Goal: Task Accomplishment & Management: Manage account settings

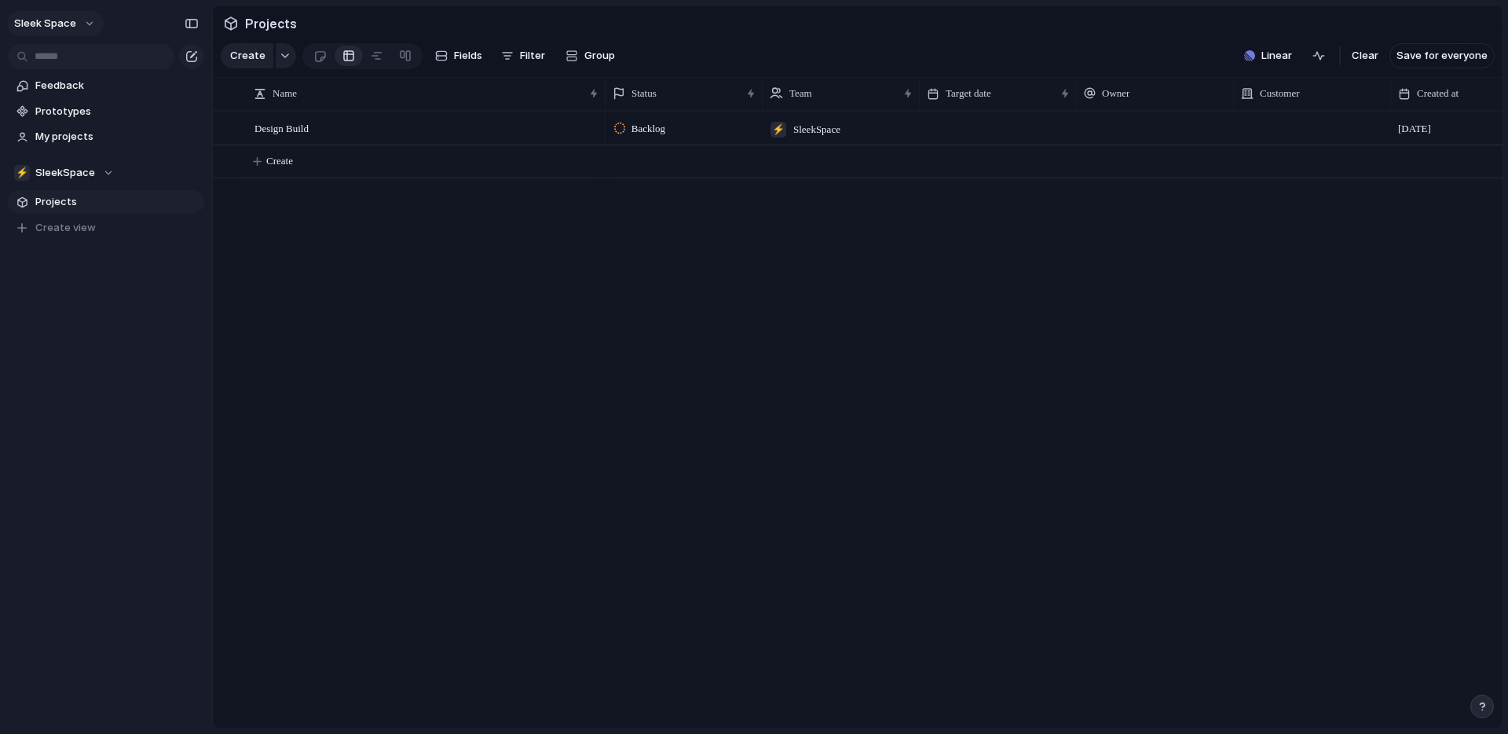
click at [89, 22] on button "Sleek Space" at bounding box center [55, 23] width 97 height 25
click at [82, 61] on li "Settings" at bounding box center [76, 58] width 130 height 25
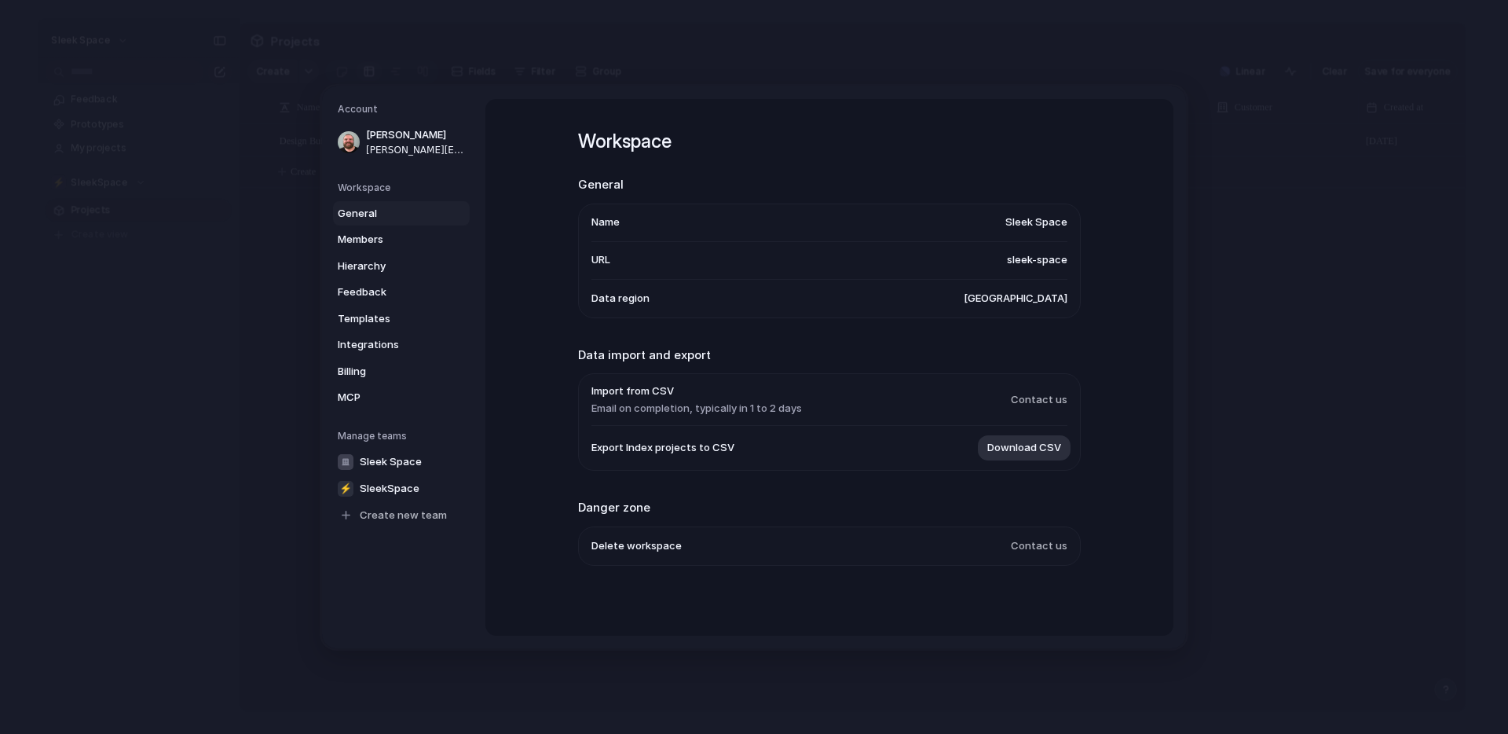
scroll to position [1, 0]
click at [357, 206] on span "General" at bounding box center [388, 213] width 101 height 16
click at [366, 239] on span "Members" at bounding box center [388, 240] width 101 height 16
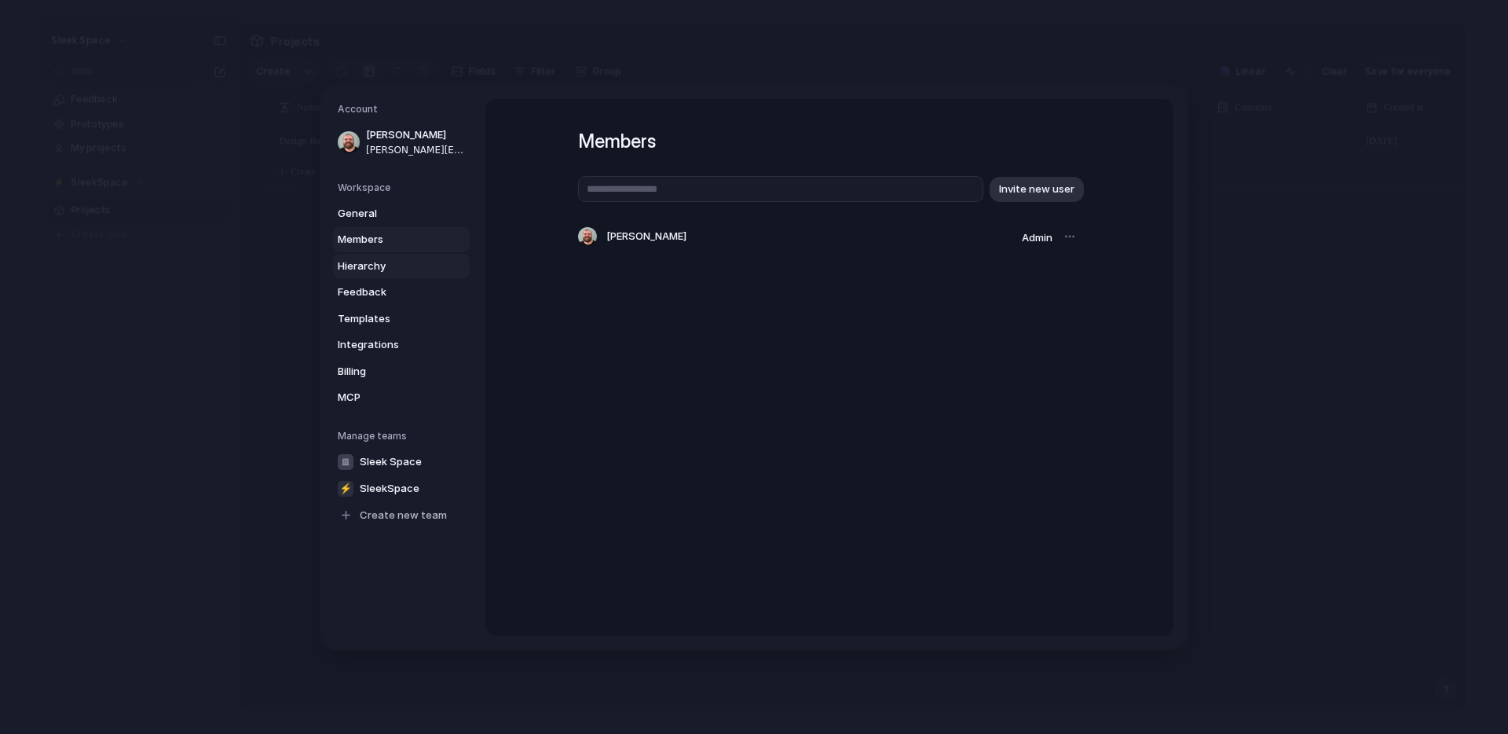
click at [368, 271] on span "Hierarchy" at bounding box center [388, 266] width 101 height 16
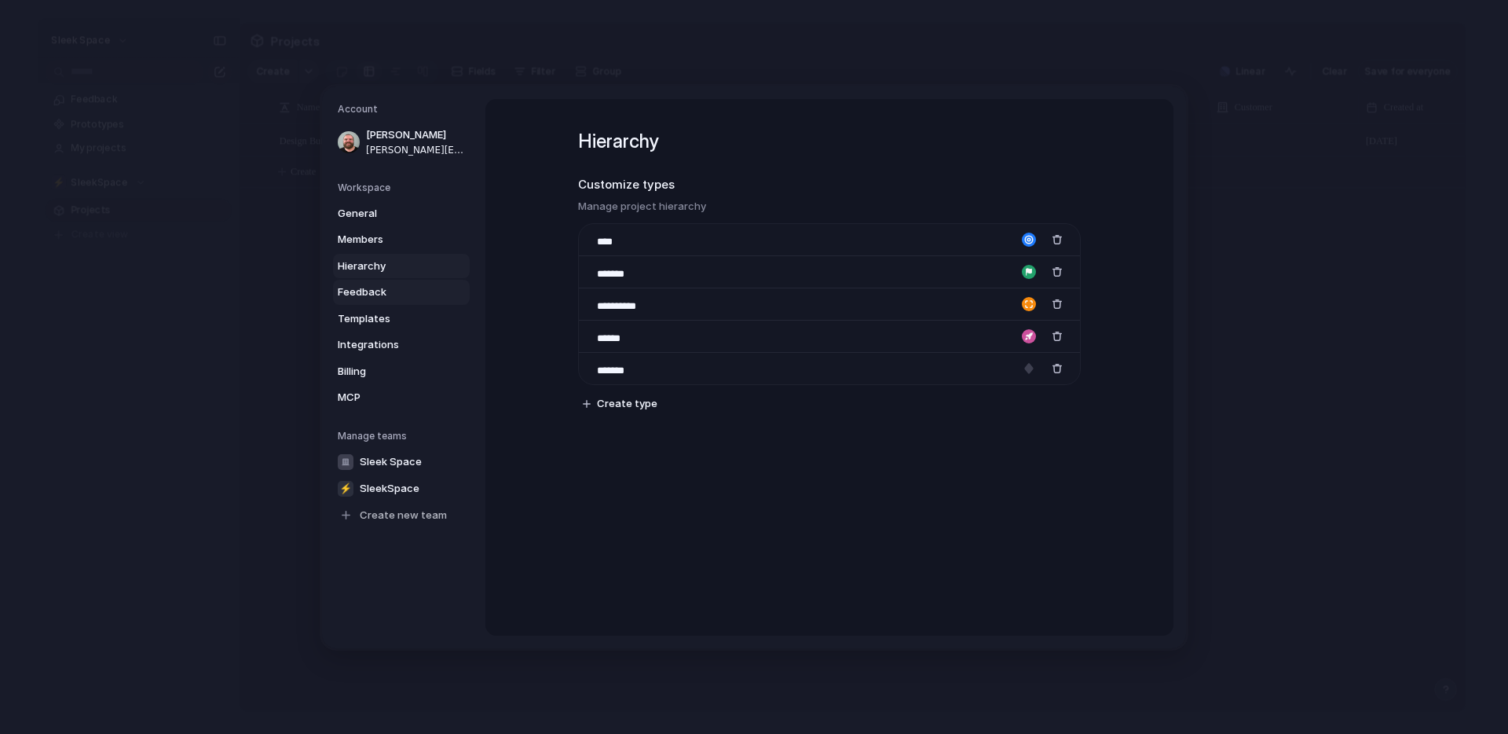
click at [371, 291] on span "Feedback" at bounding box center [388, 292] width 101 height 16
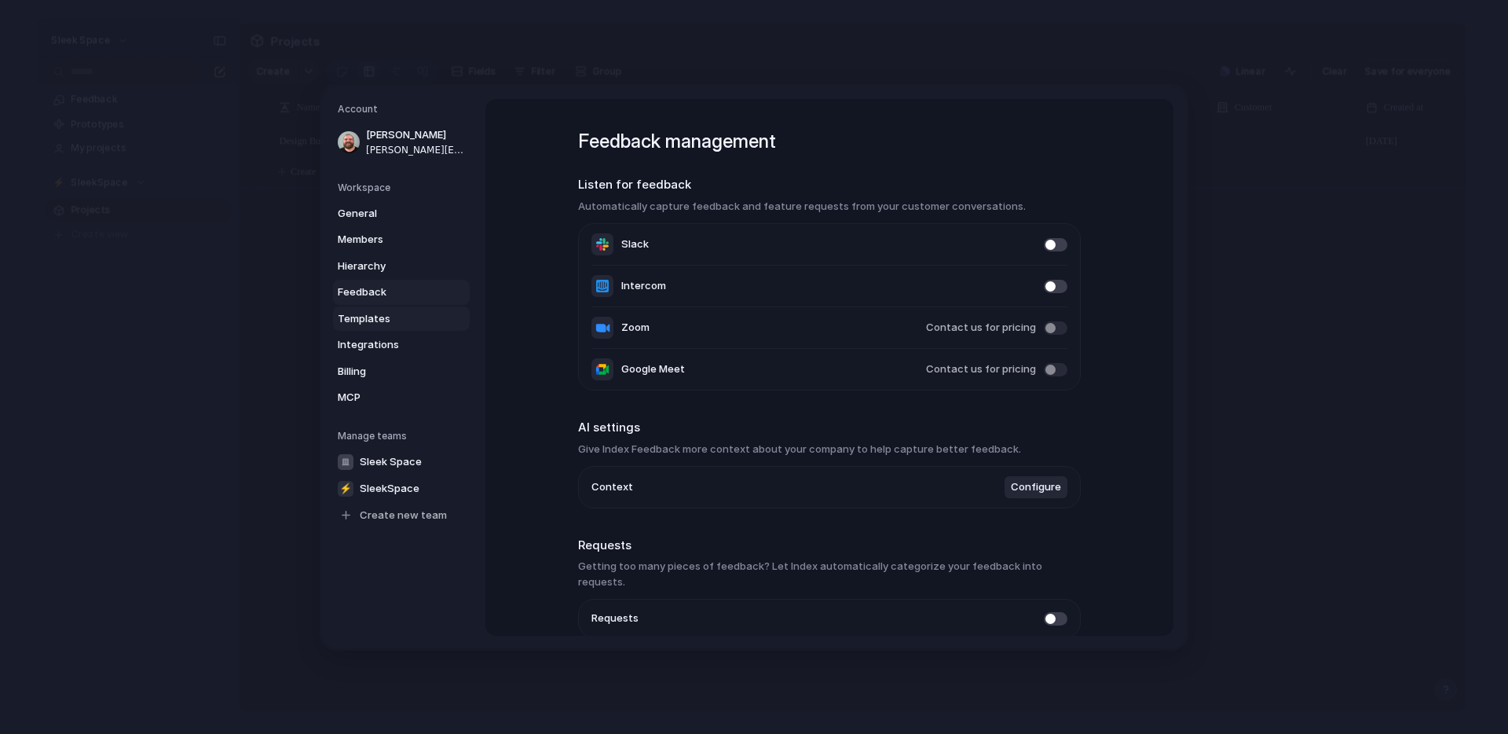
click at [365, 317] on span "Templates" at bounding box center [388, 318] width 101 height 16
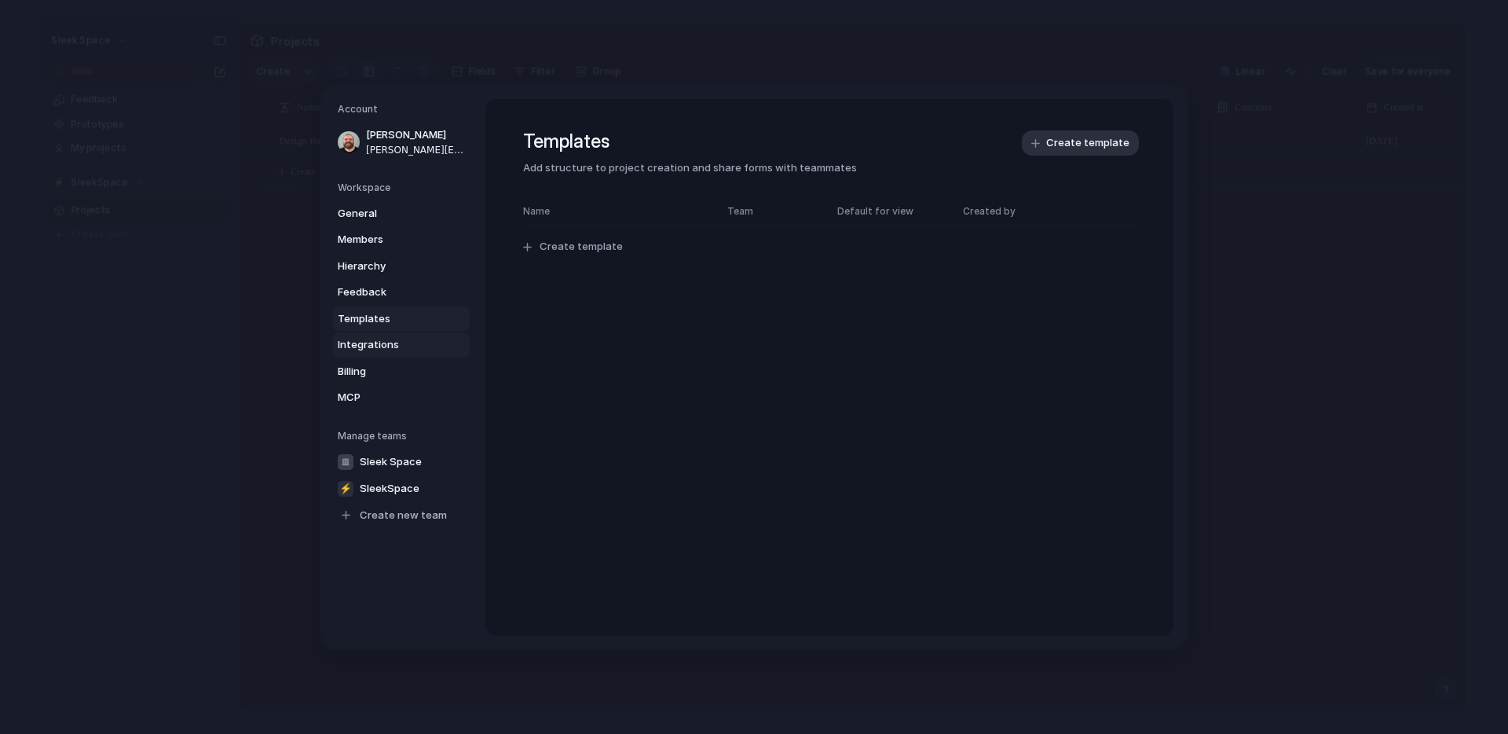
click at [376, 344] on span "Integrations" at bounding box center [388, 345] width 101 height 16
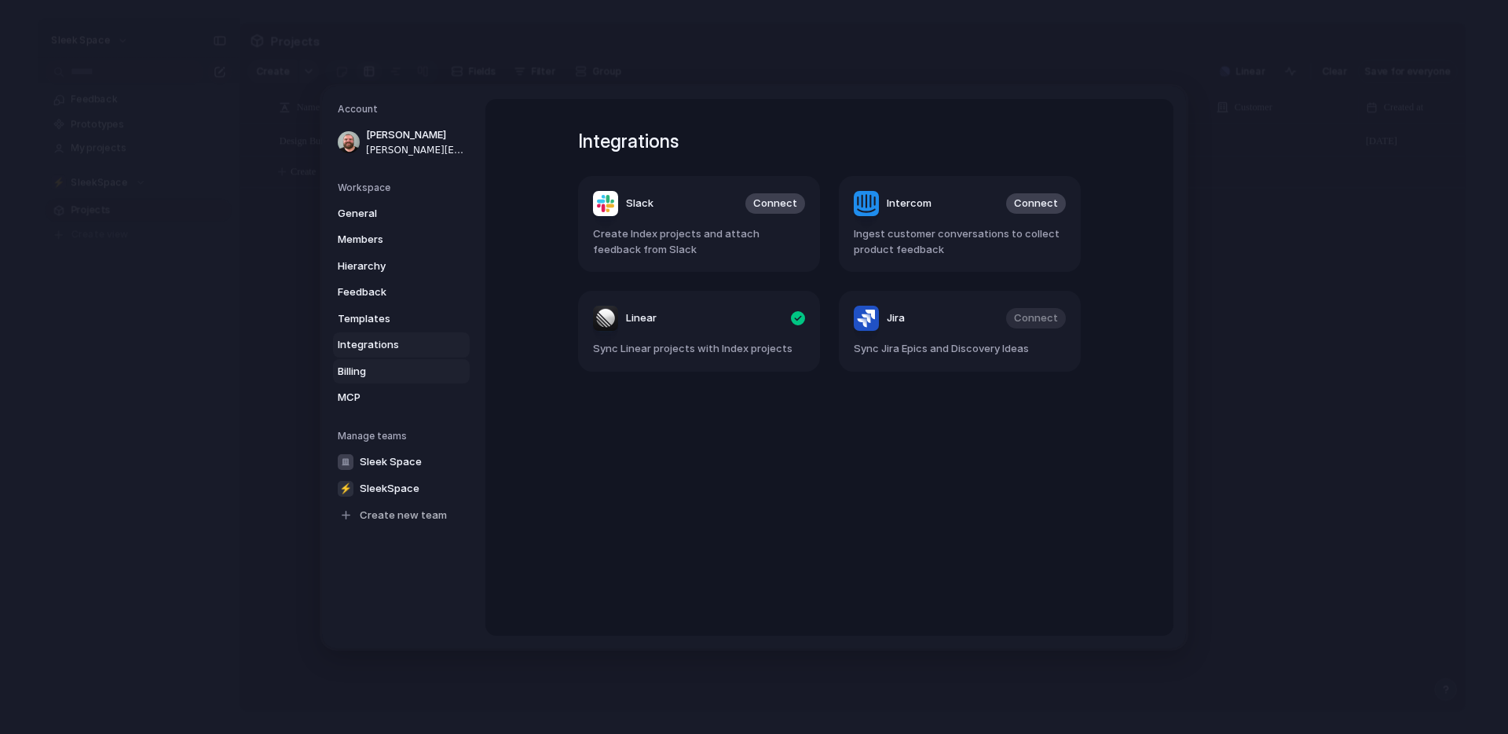
click at [360, 378] on span "Billing" at bounding box center [388, 371] width 101 height 16
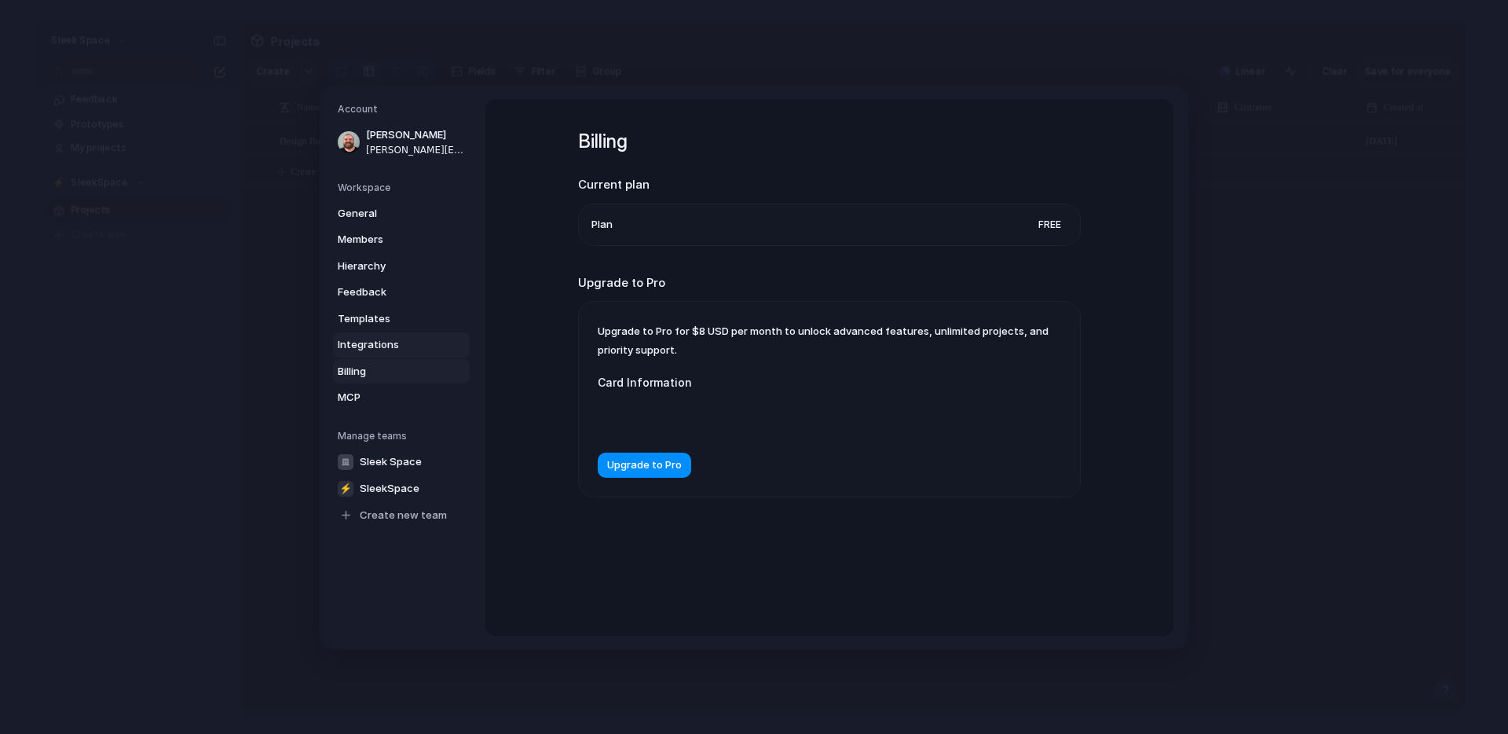
click at [370, 350] on span "Integrations" at bounding box center [388, 345] width 101 height 16
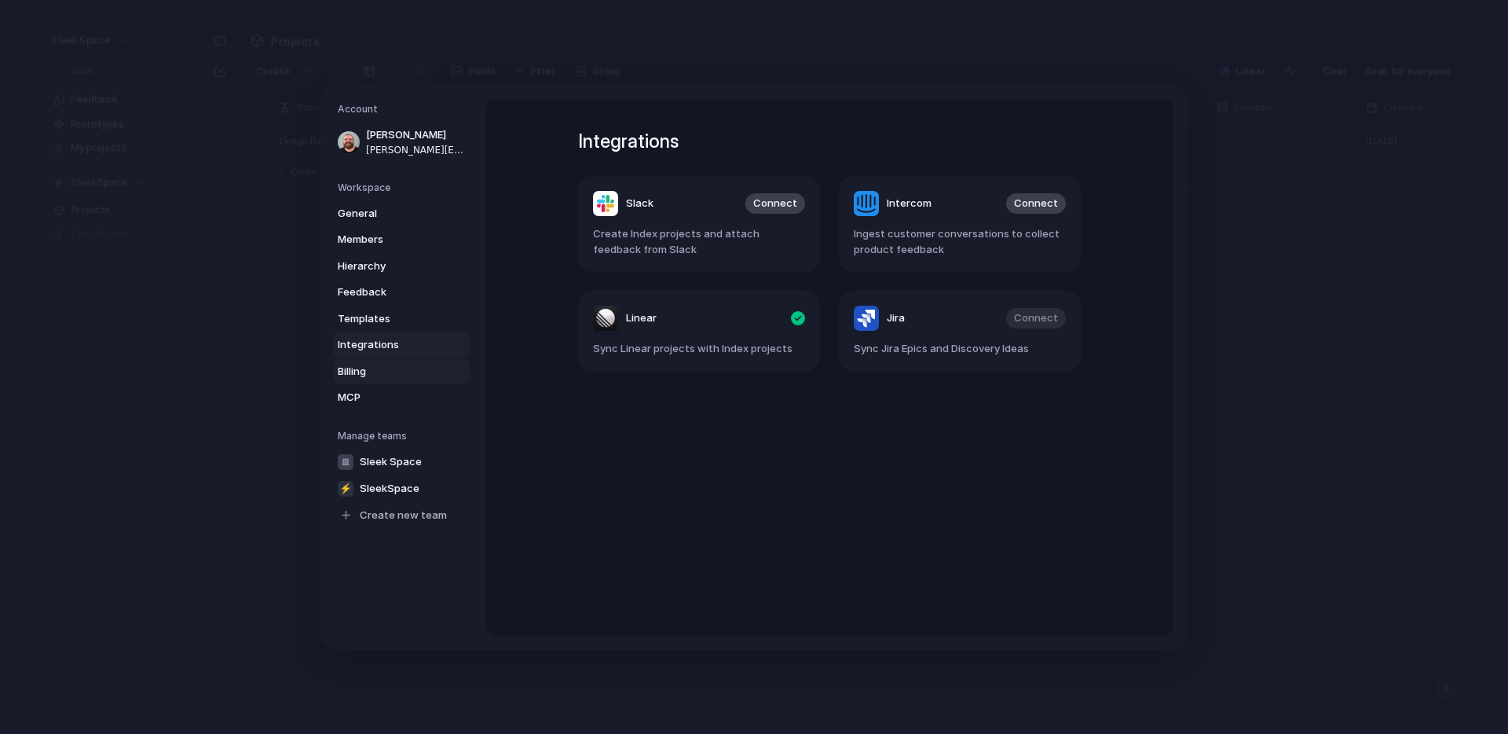
click at [357, 375] on span "Billing" at bounding box center [388, 371] width 101 height 16
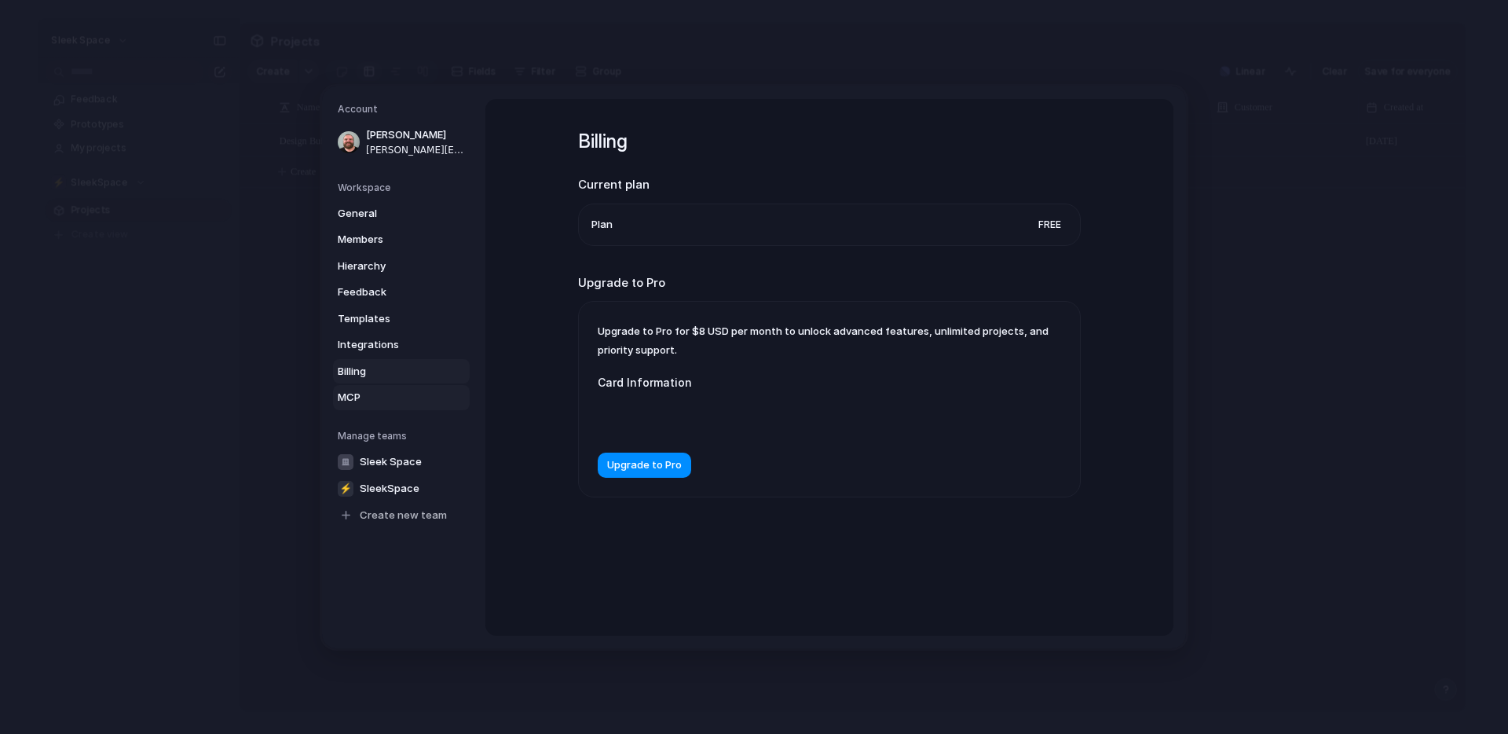
click at [365, 399] on span "MCP" at bounding box center [388, 398] width 101 height 16
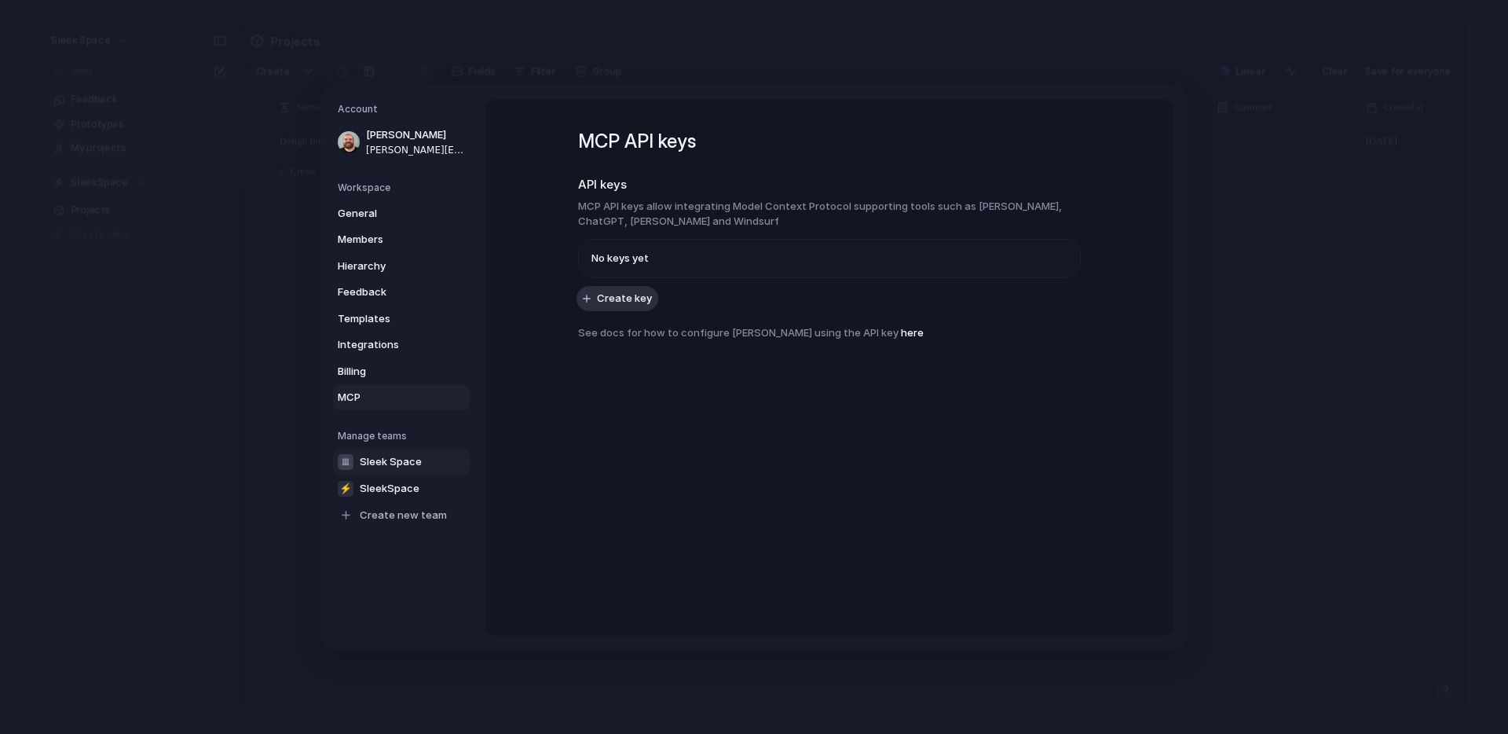
click at [392, 460] on span "Sleek Space" at bounding box center [391, 461] width 62 height 16
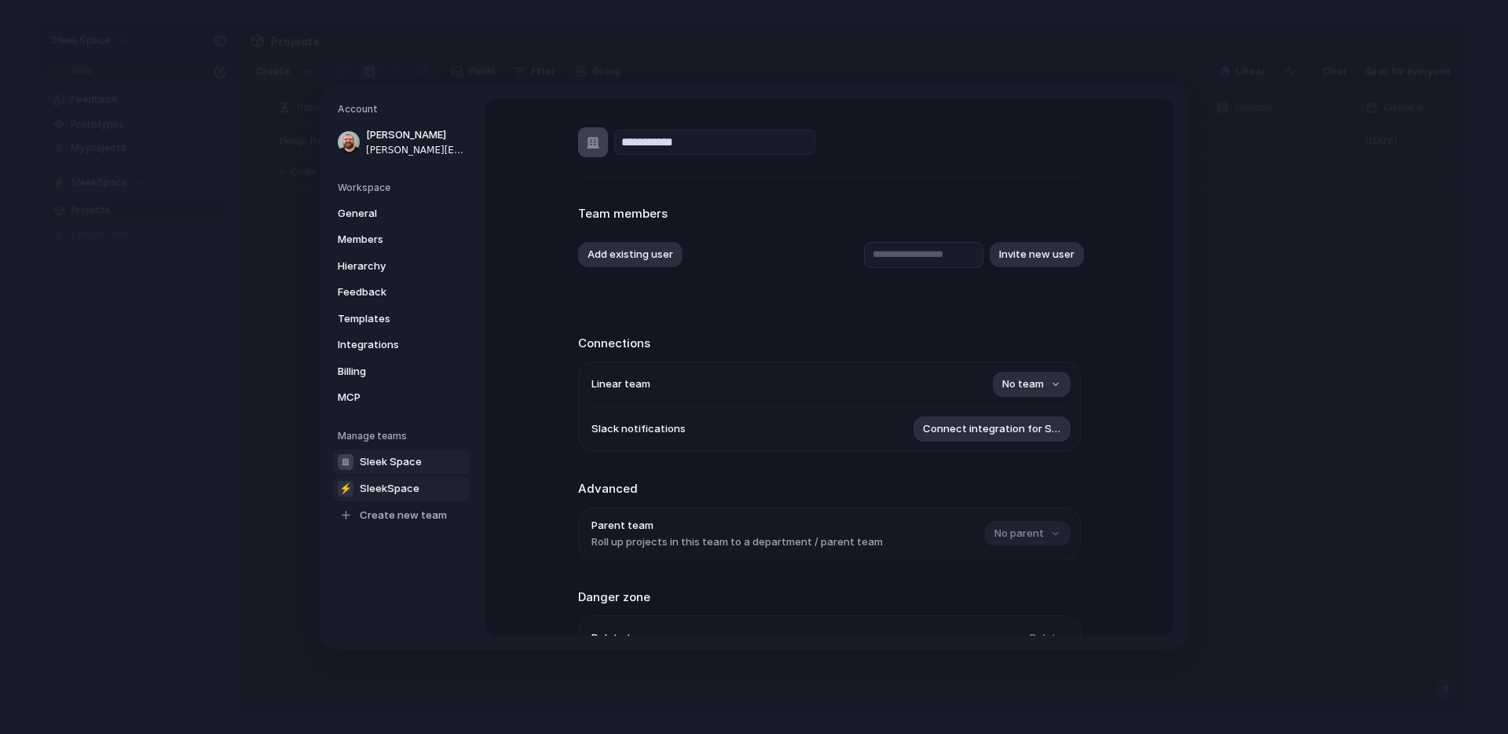
click at [387, 492] on span "SleekSpace" at bounding box center [390, 488] width 60 height 16
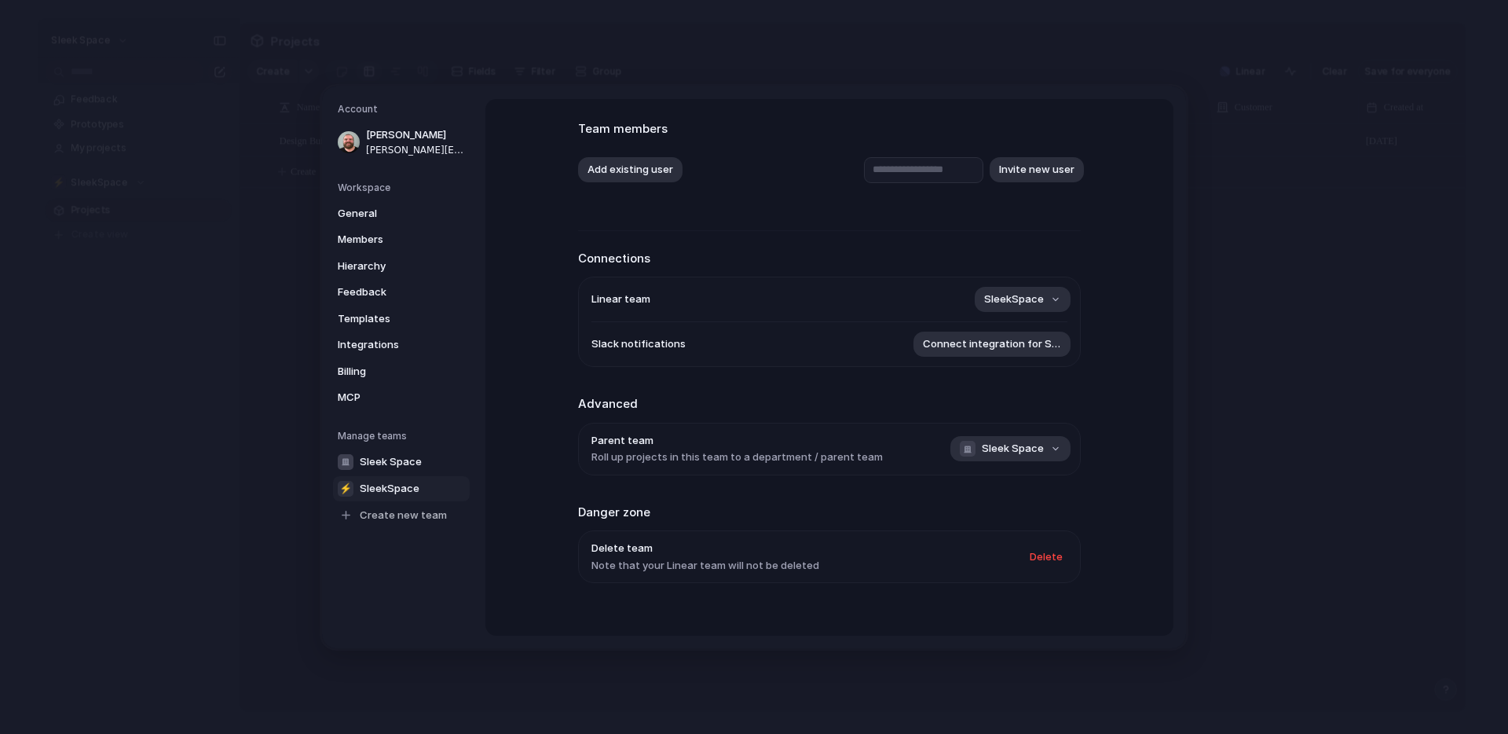
scroll to position [103, 0]
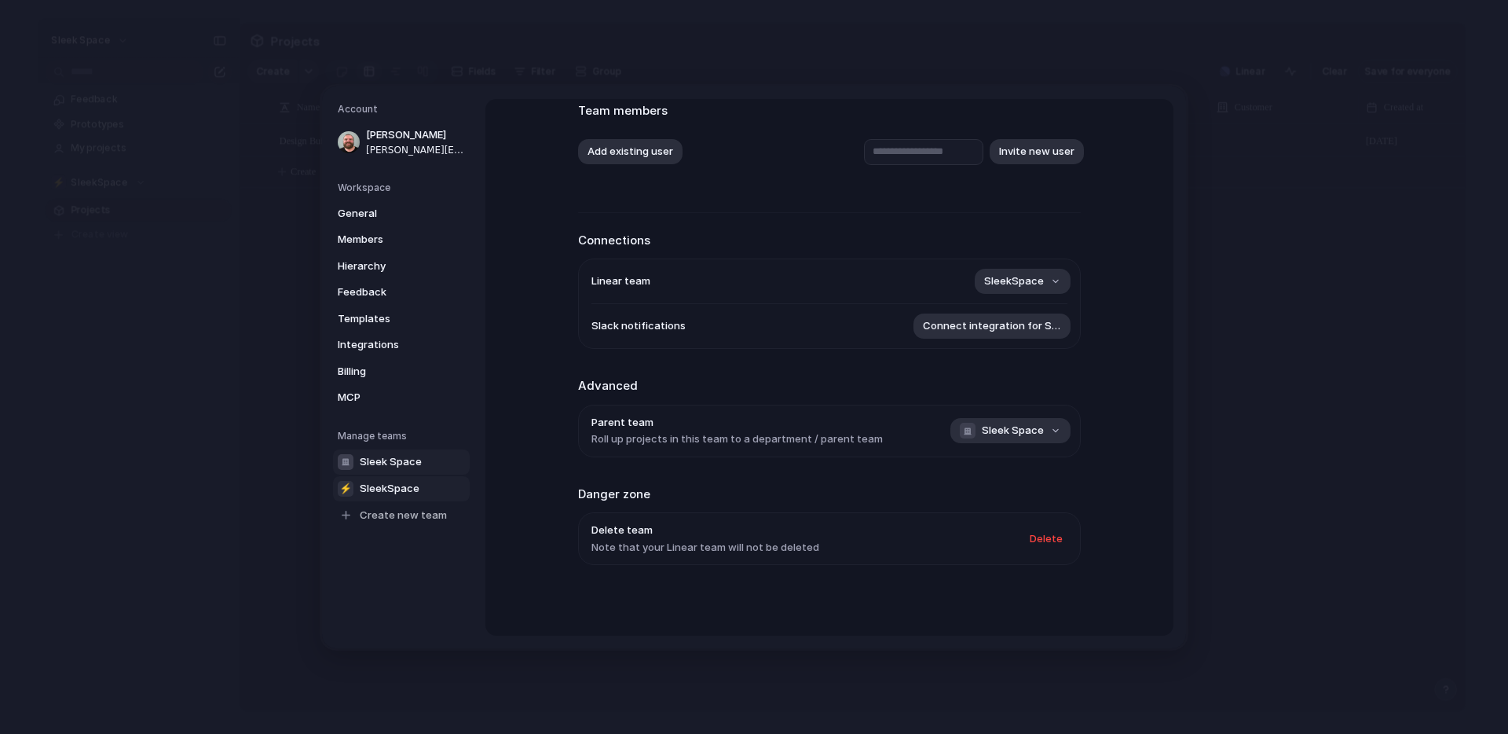
click at [401, 460] on span "Sleek Space" at bounding box center [391, 461] width 62 height 16
type input "**********"
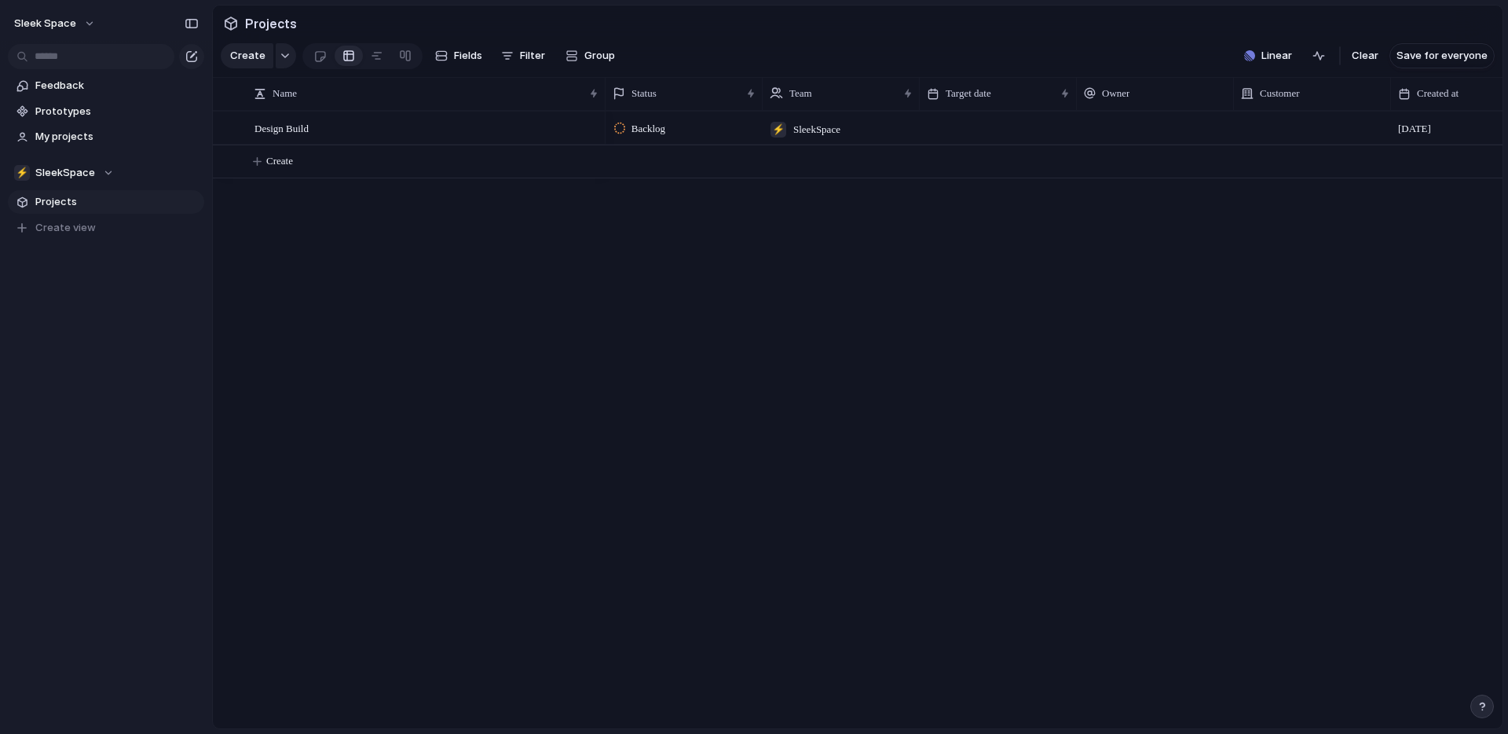
scroll to position [0, 2]
click at [1320, 56] on div "button" at bounding box center [1319, 55] width 13 height 13
click at [1282, 60] on span "Linear" at bounding box center [1277, 56] width 31 height 16
click at [1479, 99] on div "Projects 0 Add all ✅️ In sync with Linear Show Linear field in view" at bounding box center [754, 367] width 1508 height 734
click at [1479, 99] on div "button" at bounding box center [1477, 99] width 17 height 17
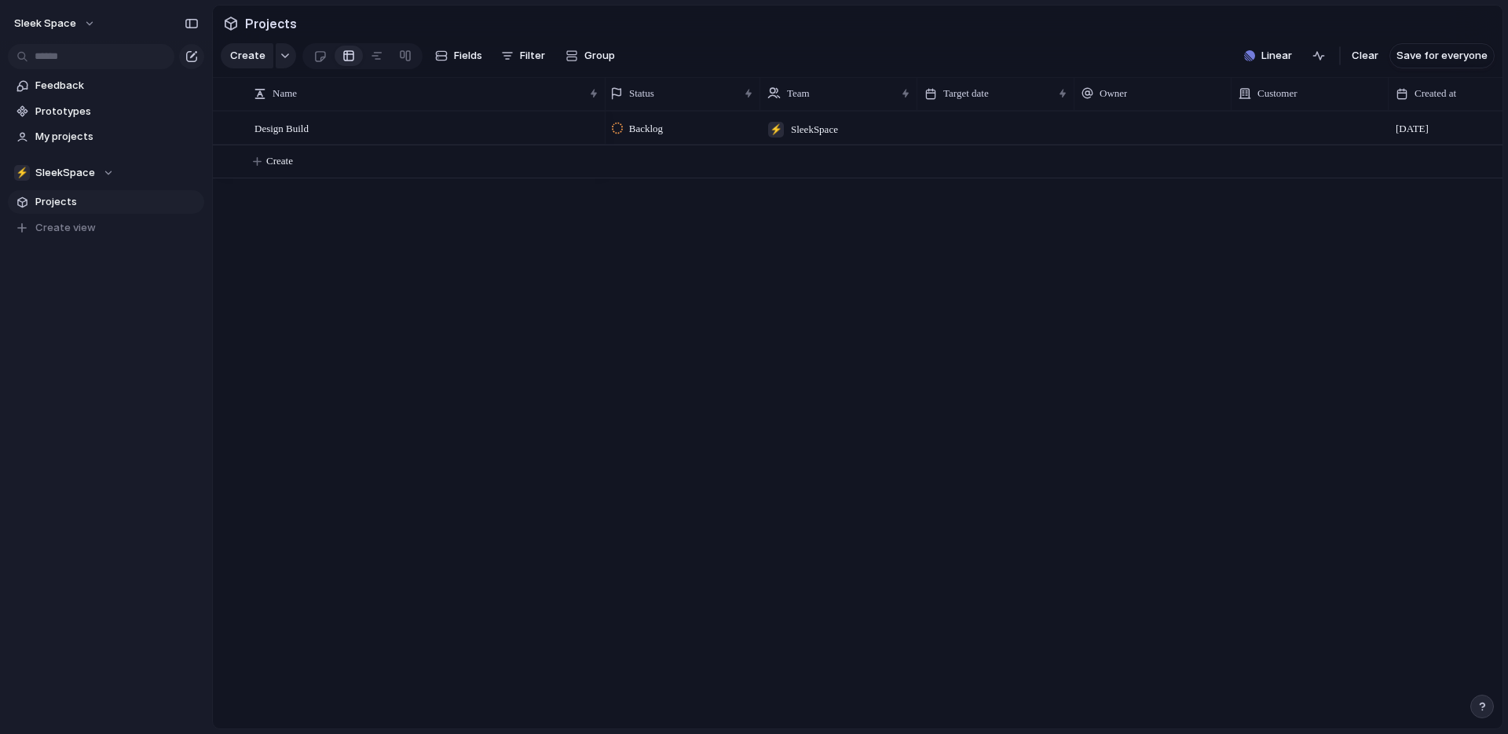
click at [992, 277] on div "Backlog ⚡ SleekSpace [DATE] Design Build" at bounding box center [1054, 420] width 897 height 618
click at [285, 57] on div "button" at bounding box center [285, 56] width 11 height 6
click at [451, 278] on div "Goal Program Initiative Launch Project Customize" at bounding box center [754, 367] width 1508 height 734
click at [74, 201] on span "Projects" at bounding box center [116, 202] width 163 height 16
click at [216, 205] on span "Team settings" at bounding box center [235, 205] width 71 height 16
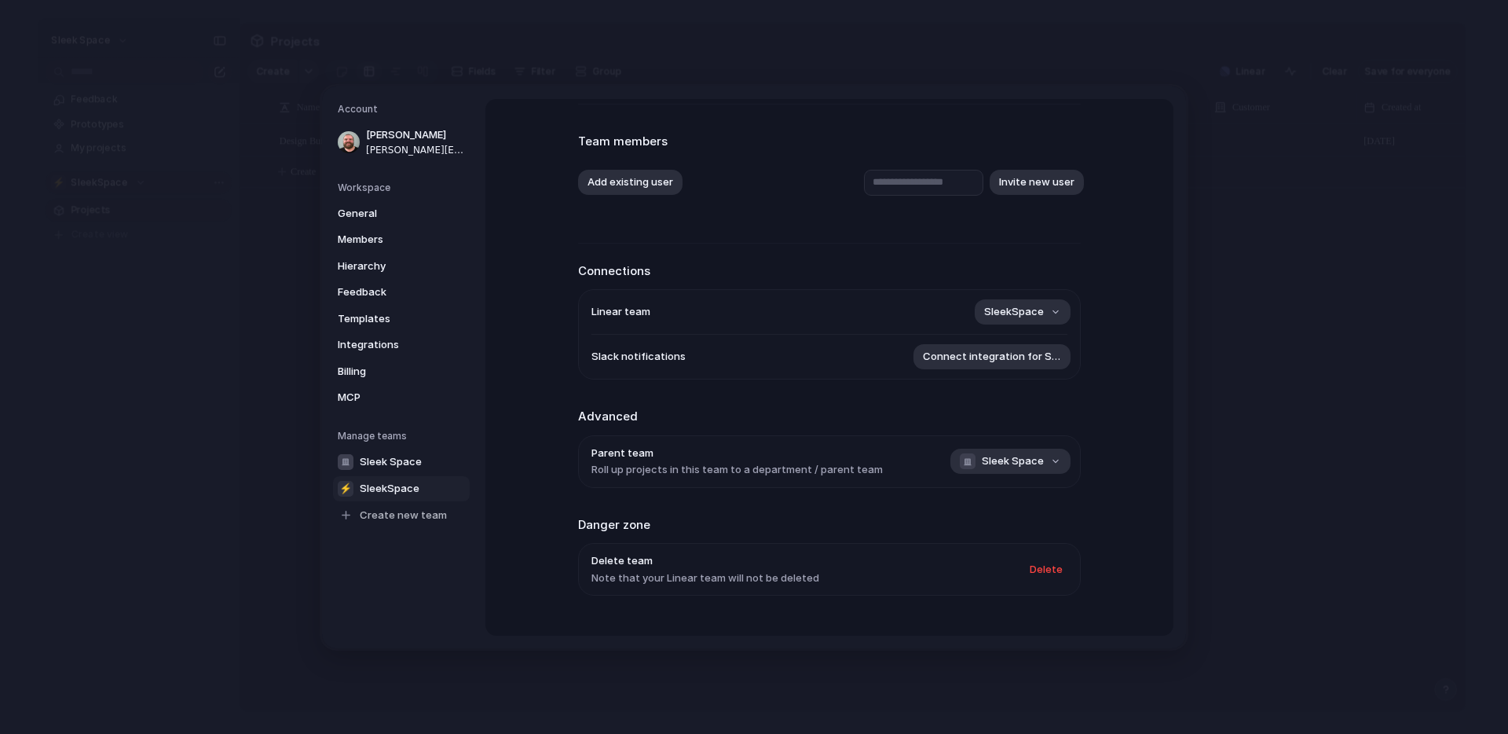
scroll to position [103, 0]
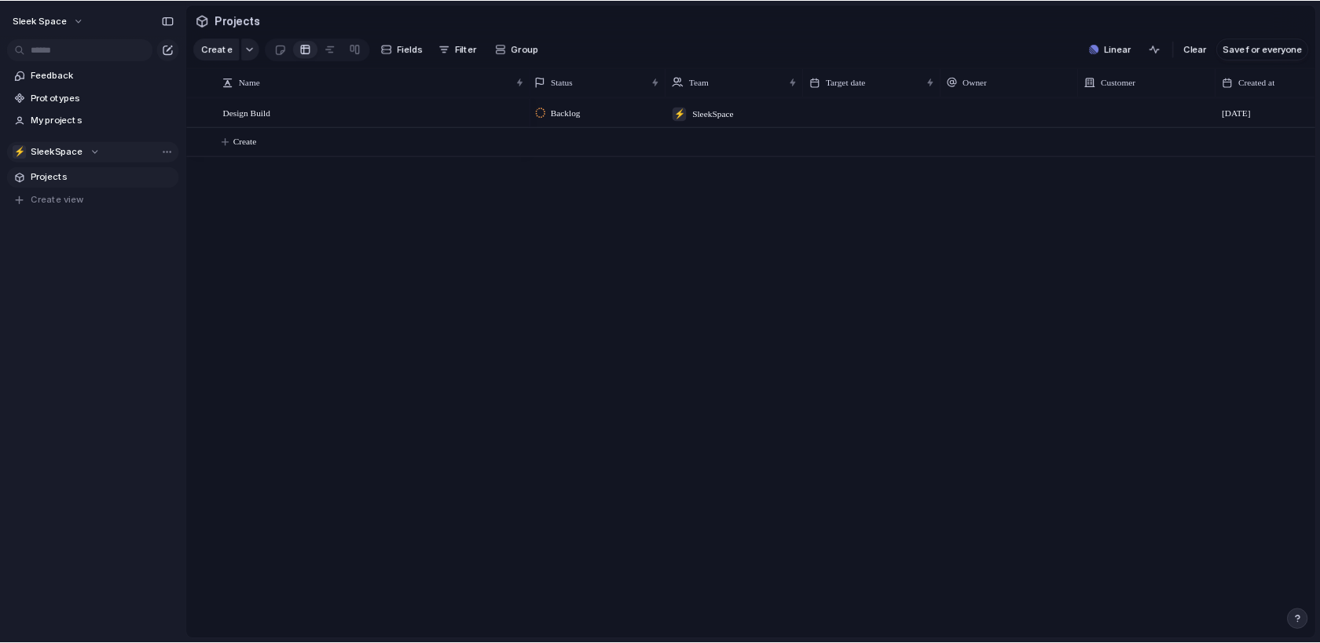
scroll to position [0, 2]
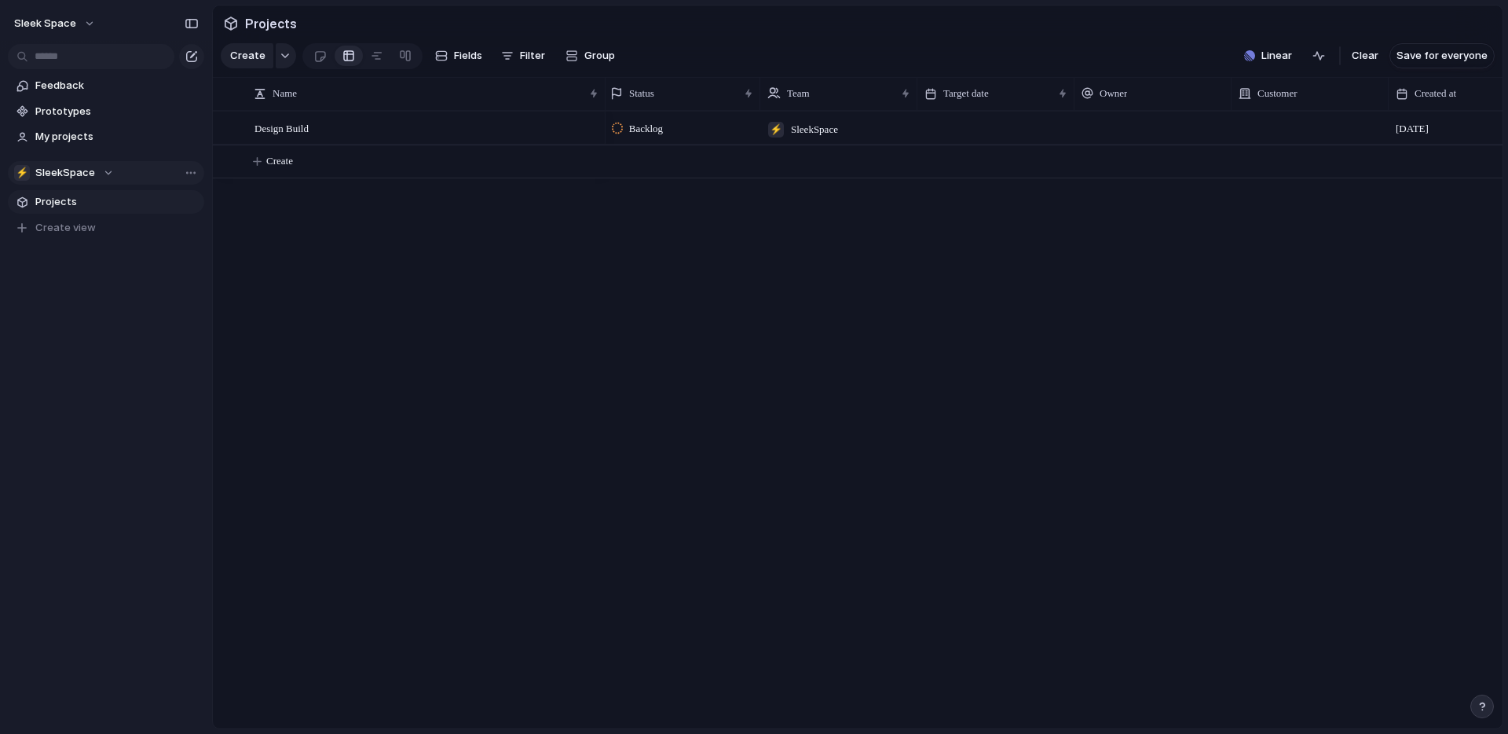
click at [482, 363] on div "Design Build Backlog ⚡ SleekSpace [DATE] Design Build Create" at bounding box center [858, 420] width 1290 height 618
click at [1420, 651] on div "Backlog ⚡ SleekSpace [DATE] Design Build" at bounding box center [1054, 420] width 897 height 618
click at [1472, 702] on button "button" at bounding box center [1483, 707] width 24 height 24
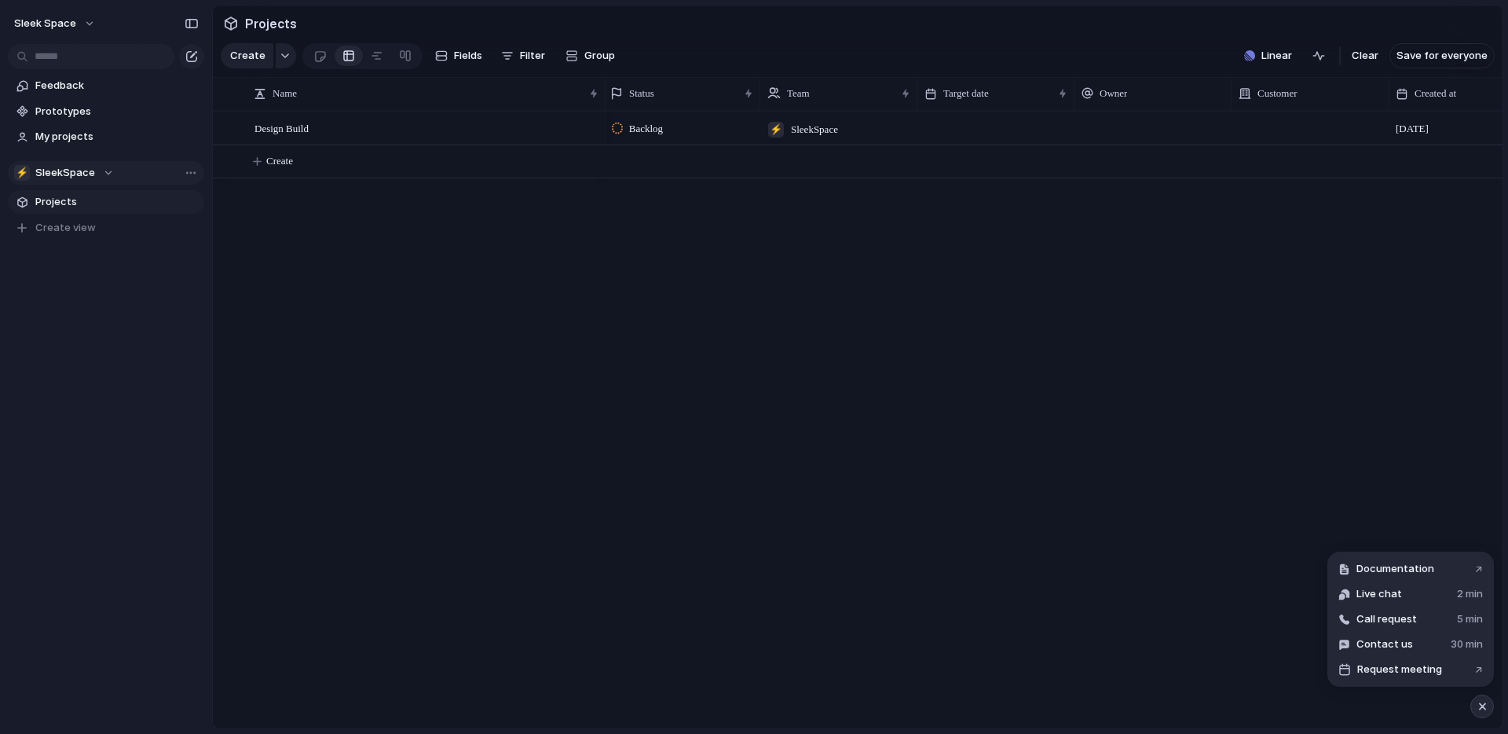
click at [900, 374] on div "Backlog ⚡ SleekSpace [DATE] Design Build" at bounding box center [1054, 420] width 897 height 618
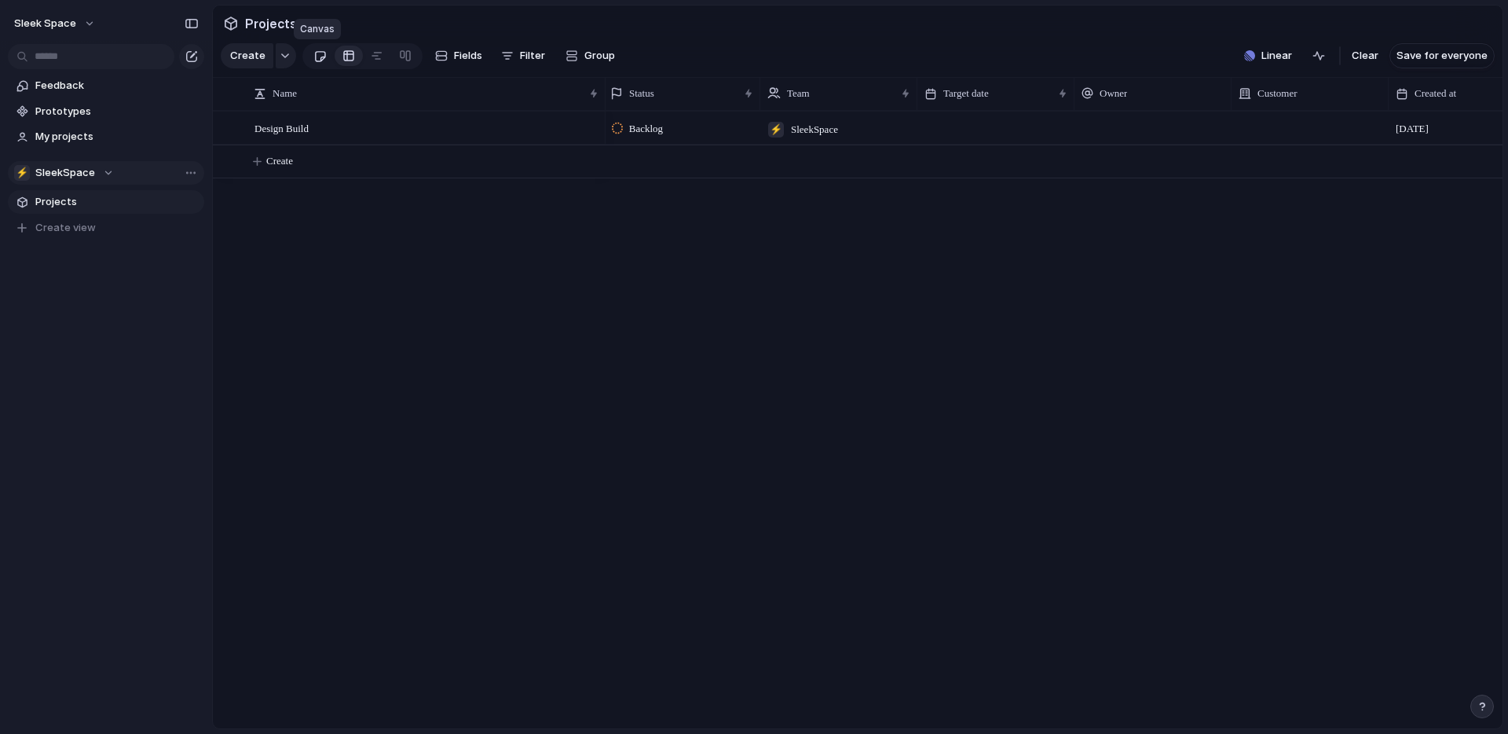
click at [321, 56] on div at bounding box center [319, 56] width 13 height 26
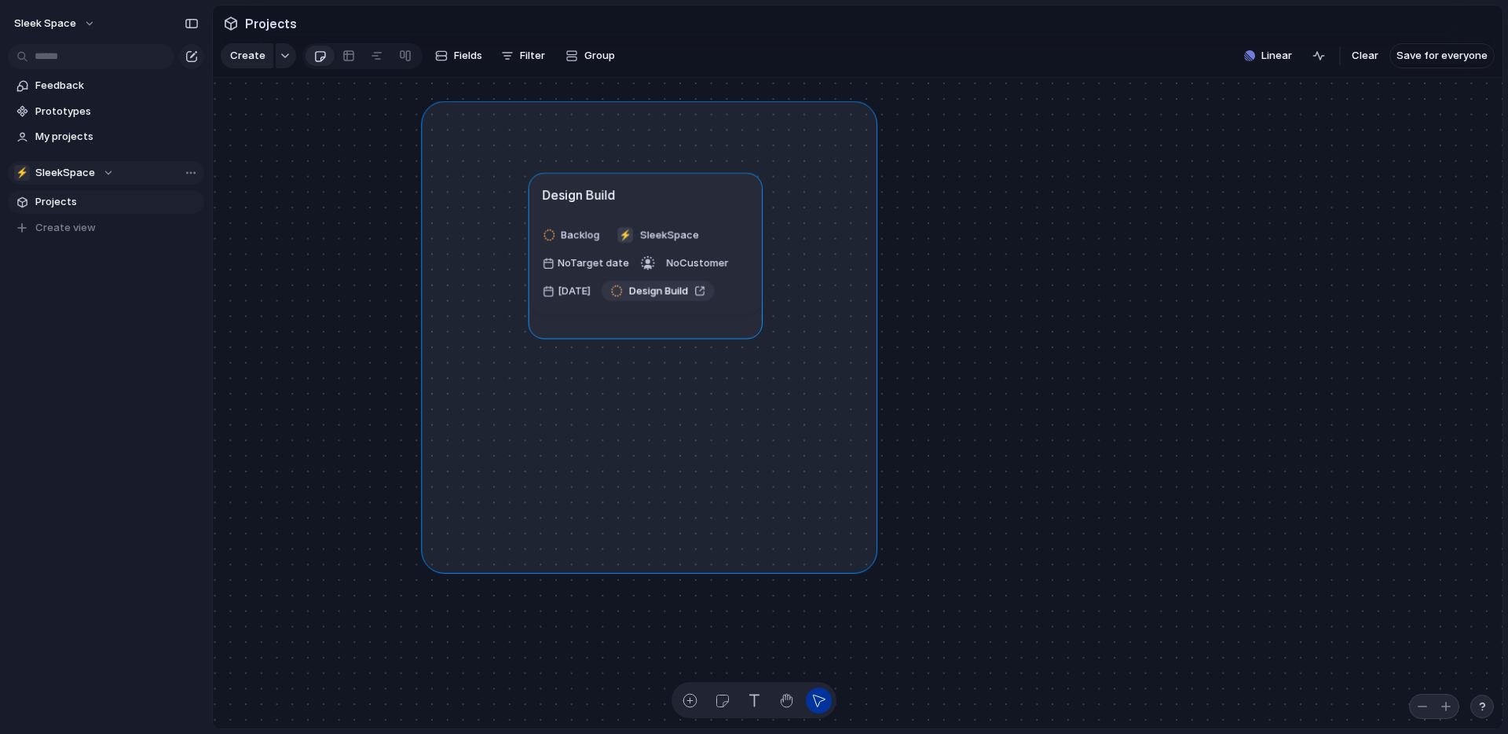
drag, startPoint x: 431, startPoint y: 110, endPoint x: 867, endPoint y: 563, distance: 628.4
click at [867, 563] on div "Design Build Backlog ⚡ SleekSpace No Target date No Customer [DATE] Design Build" at bounding box center [858, 403] width 1290 height 651
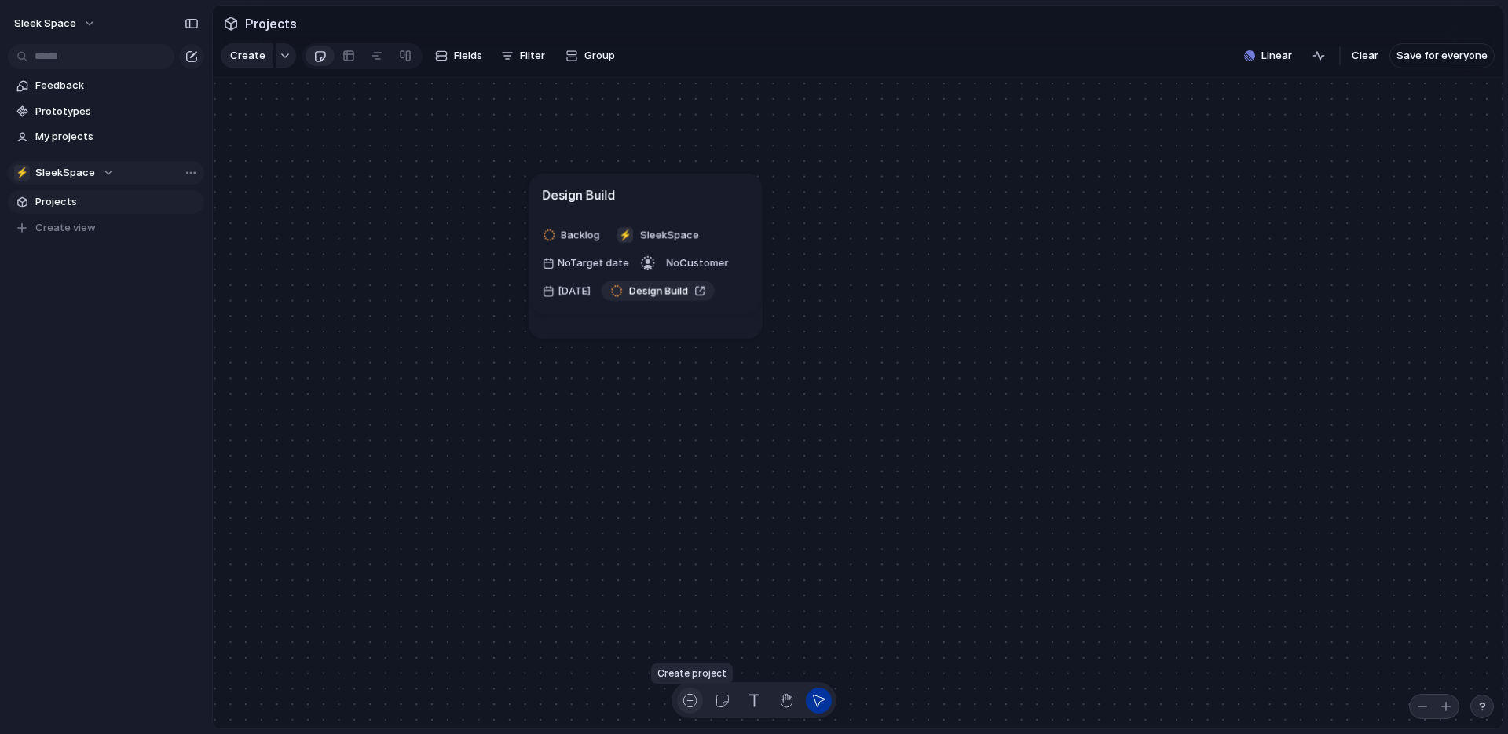
click at [689, 698] on div "button" at bounding box center [690, 700] width 16 height 16
click at [691, 698] on div "button" at bounding box center [690, 700] width 16 height 16
